Goal: Task Accomplishment & Management: Use online tool/utility

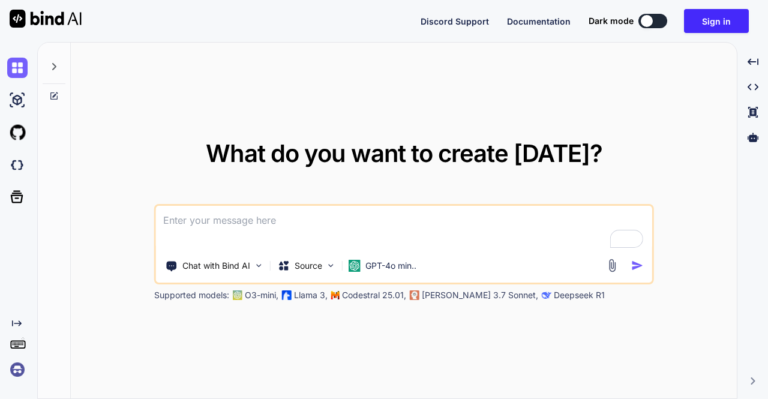
click at [16, 371] on img at bounding box center [17, 369] width 20 height 20
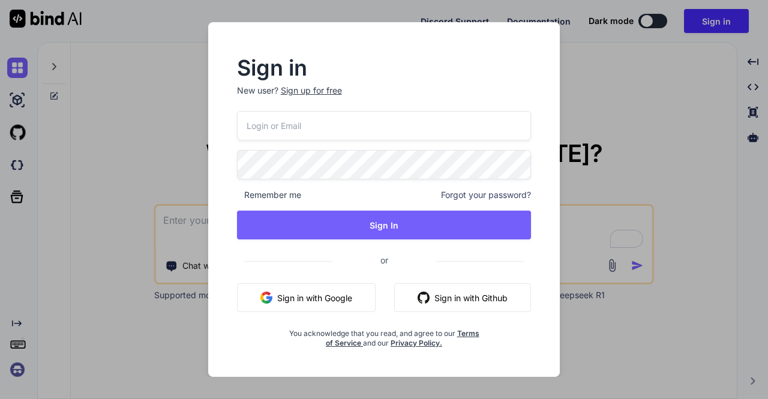
type input "appsumo_5@yopmail.com"
click at [334, 298] on button "Sign in with Google" at bounding box center [306, 297] width 139 height 29
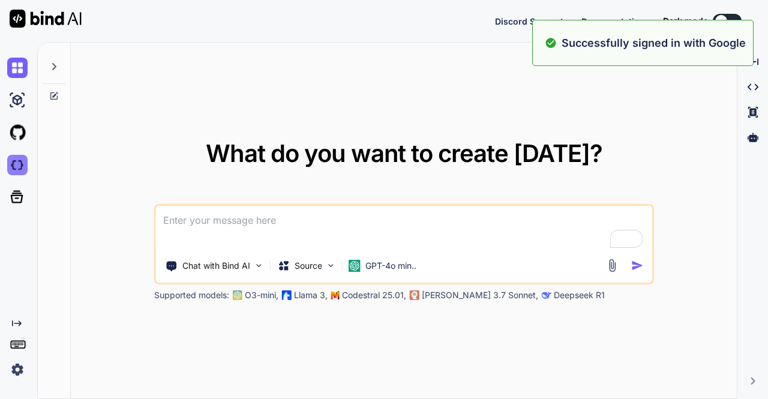
click at [14, 163] on img at bounding box center [17, 165] width 20 height 20
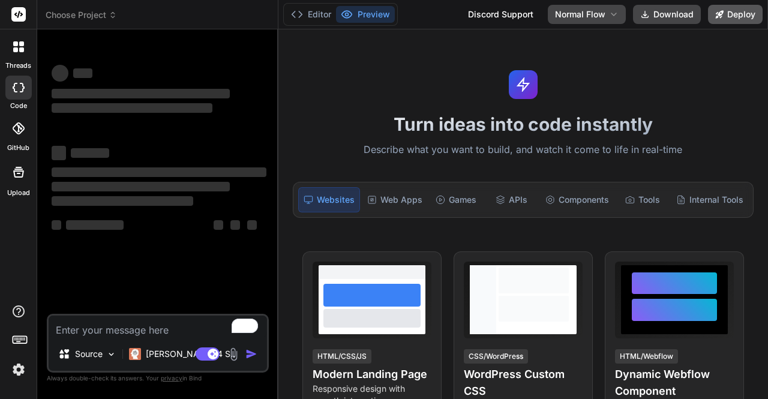
click at [730, 13] on button "Deploy" at bounding box center [735, 14] width 55 height 19
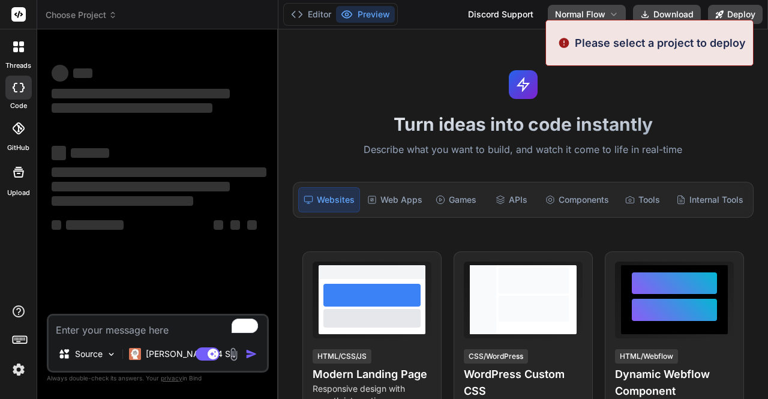
click at [85, 21] on header "Choose Project Created with Pixso." at bounding box center [157, 14] width 241 height 29
click at [84, 20] on span "Choose Project" at bounding box center [81, 15] width 71 height 12
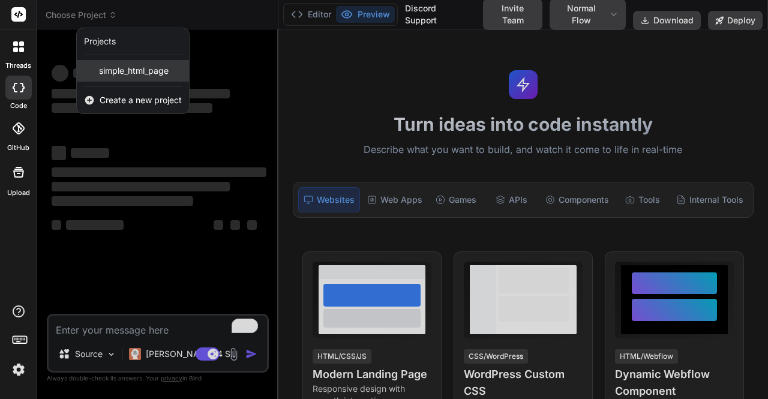
click at [133, 74] on span "simple_html_page" at bounding box center [134, 71] width 70 height 12
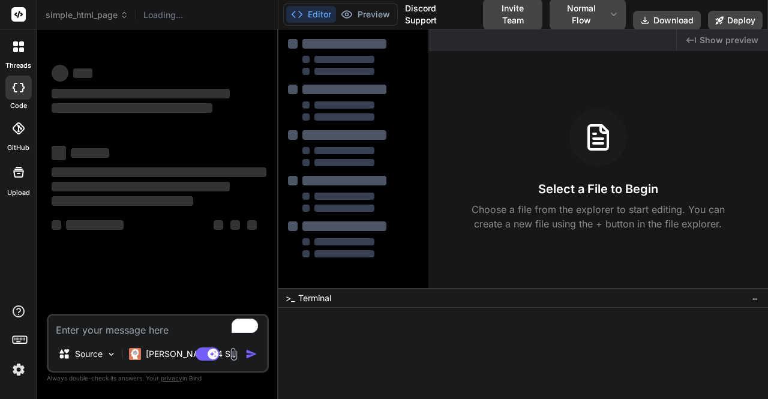
scroll to position [11, 0]
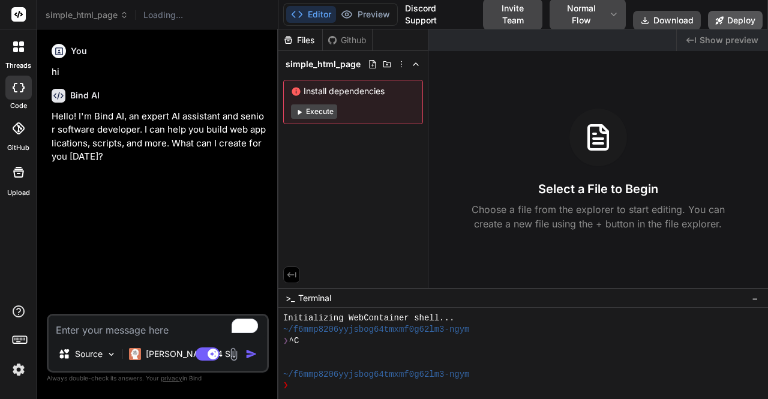
click at [740, 19] on button "Deploy" at bounding box center [735, 20] width 55 height 19
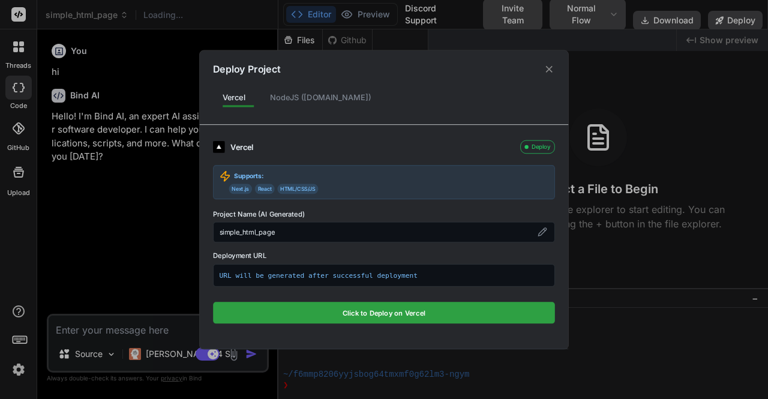
click at [395, 306] on button "Click to Deploy on Vercel" at bounding box center [384, 313] width 342 height 22
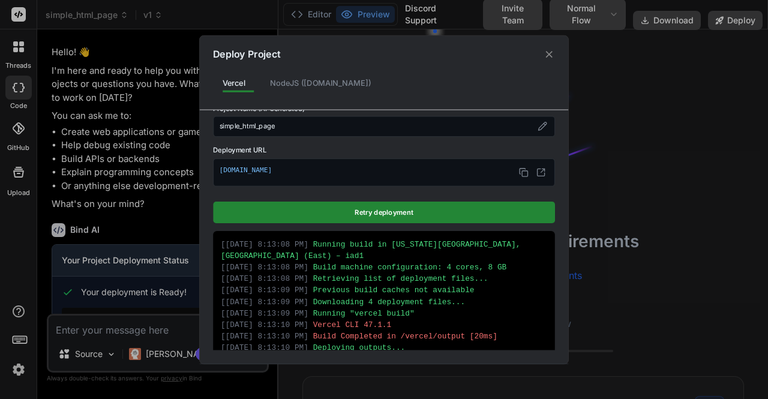
scroll to position [113, 0]
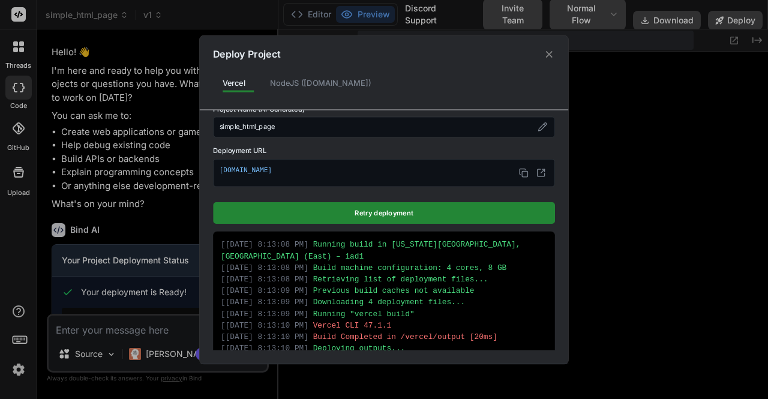
type textarea "x"
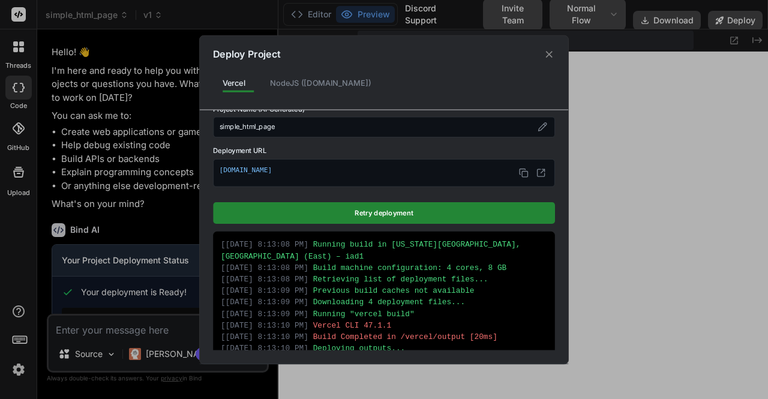
scroll to position [515, 0]
